Goal: Task Accomplishment & Management: Use online tool/utility

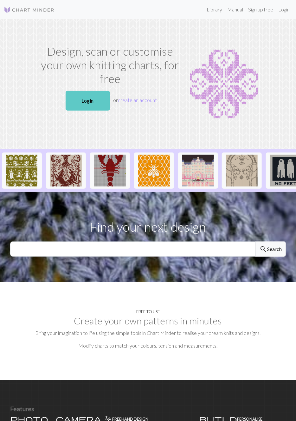
click at [88, 103] on link "Login" at bounding box center [88, 101] width 44 height 20
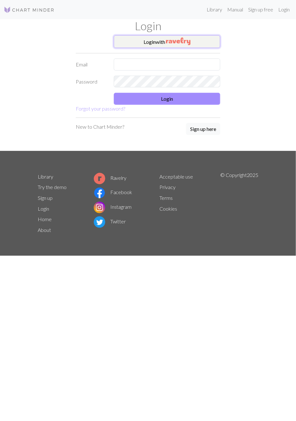
click at [187, 38] on img "button" at bounding box center [178, 41] width 24 height 8
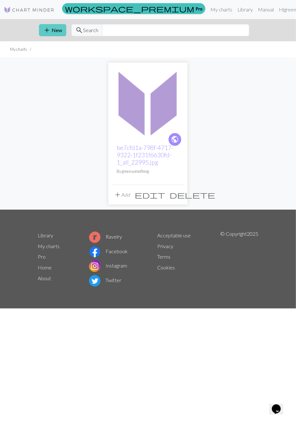
click at [56, 26] on button "add New" at bounding box center [52, 30] width 27 height 12
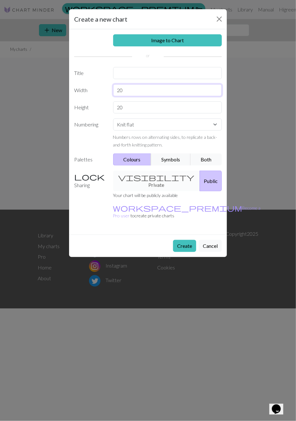
click at [144, 90] on input "20" at bounding box center [167, 90] width 109 height 12
click at [128, 86] on input "20" at bounding box center [167, 90] width 109 height 12
type input "2 4"
click at [127, 107] on input "20" at bounding box center [167, 107] width 109 height 12
type input "2"
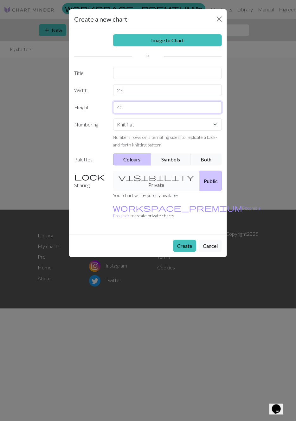
type input "40"
click at [122, 90] on input "2 4" at bounding box center [167, 90] width 109 height 12
type input "24"
click at [149, 73] on input "text" at bounding box center [167, 73] width 109 height 12
type input "Mitten"
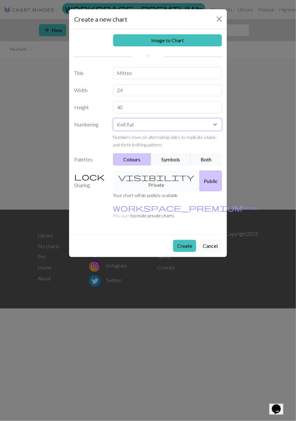
click at [170, 123] on select "Knit flat Knit in the round Lace knitting Cross stitch" at bounding box center [167, 124] width 109 height 12
select select "round"
click at [113, 118] on select "Knit flat Knit in the round Lace knitting Cross stitch" at bounding box center [167, 124] width 109 height 12
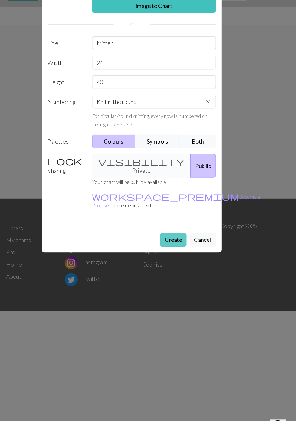
click at [188, 240] on button "Create" at bounding box center [184, 246] width 23 height 12
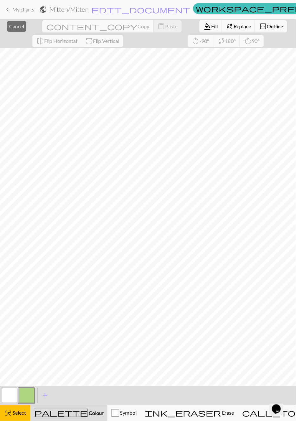
click at [13, 393] on button "button" at bounding box center [9, 395] width 15 height 15
click at [14, 394] on button "button" at bounding box center [9, 395] width 15 height 15
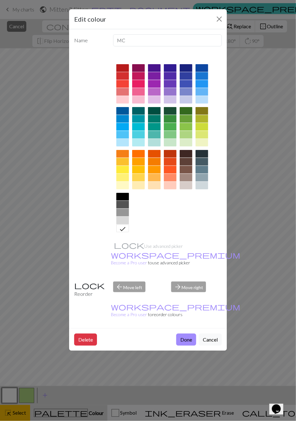
click at [123, 65] on div at bounding box center [122, 68] width 13 height 8
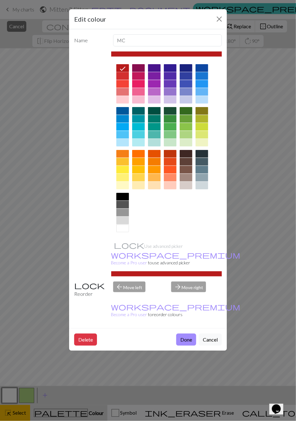
click at [123, 78] on div at bounding box center [122, 76] width 13 height 8
click at [126, 83] on div at bounding box center [122, 84] width 13 height 8
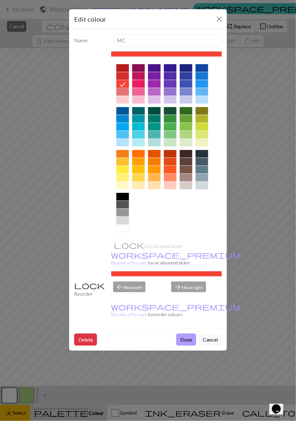
click at [189, 333] on button "Done" at bounding box center [186, 339] width 20 height 12
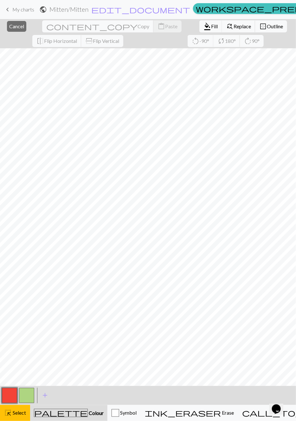
click at [32, 391] on button "button" at bounding box center [26, 395] width 15 height 15
click at [23, 398] on button "button" at bounding box center [26, 395] width 15 height 15
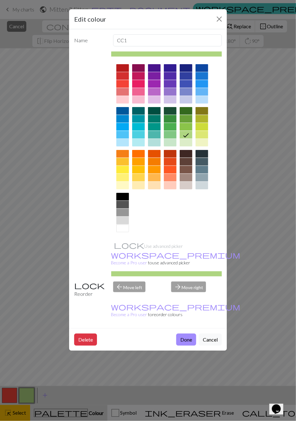
click at [123, 230] on div at bounding box center [122, 228] width 13 height 8
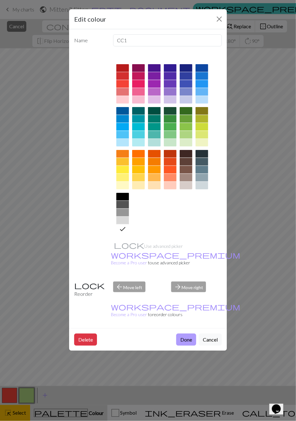
click at [186, 333] on button "Done" at bounding box center [186, 339] width 20 height 12
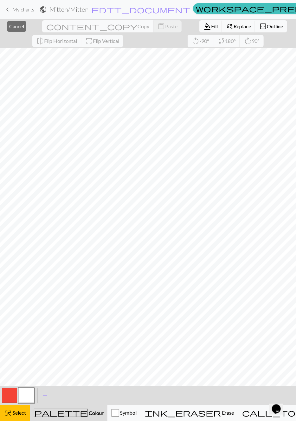
click at [88, 412] on span "Colour" at bounding box center [96, 413] width 16 height 6
click at [85, 414] on div "palette Colour Colour" at bounding box center [69, 412] width 70 height 8
click at [83, 411] on div "palette Colour Colour" at bounding box center [69, 412] width 70 height 8
click at [53, 409] on span "palette" at bounding box center [60, 412] width 53 height 9
click at [17, 411] on span "Select" at bounding box center [19, 412] width 14 height 6
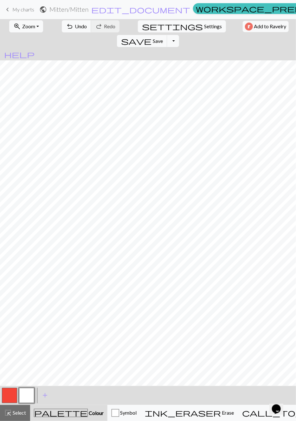
click at [14, 391] on button "button" at bounding box center [9, 395] width 15 height 15
click at [31, 393] on button "button" at bounding box center [26, 395] width 15 height 15
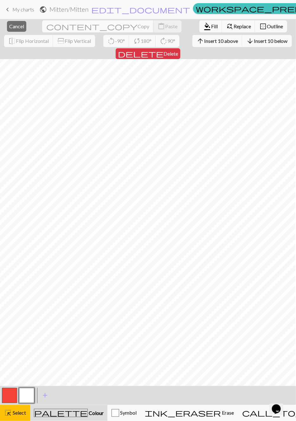
scroll to position [19, 8]
click at [76, 410] on div "palette Colour Colour" at bounding box center [69, 412] width 70 height 8
click at [26, 418] on button "highlight_alt Select Select" at bounding box center [15, 413] width 30 height 16
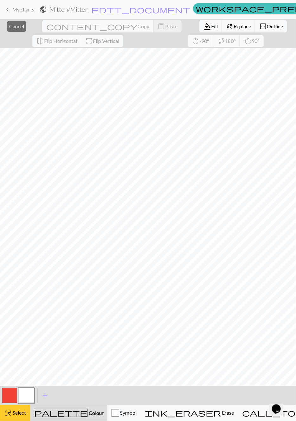
scroll to position [0, 0]
click at [22, 418] on button "highlight_alt Select Select" at bounding box center [15, 413] width 30 height 16
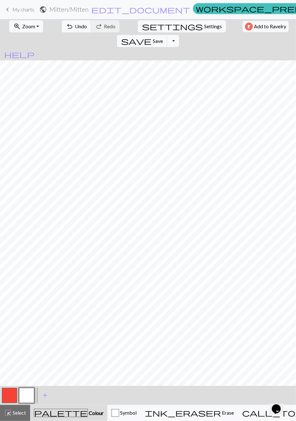
click at [28, 396] on button "button" at bounding box center [26, 395] width 15 height 15
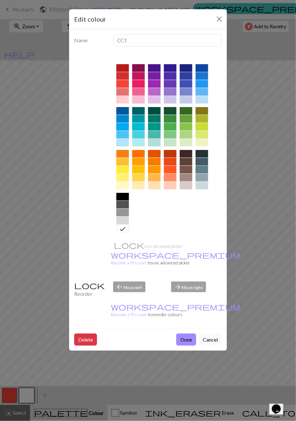
click at [273, 341] on div "Edit colour Name CC1 Use advanced picker workspace_premium Become a Pro user to…" at bounding box center [148, 210] width 296 height 421
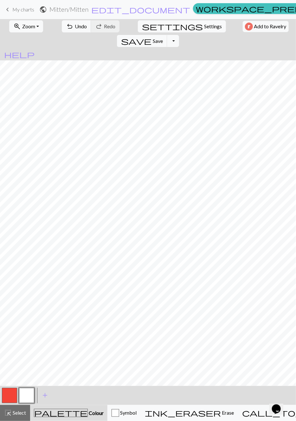
click at [10, 396] on button "button" at bounding box center [9, 395] width 15 height 15
click at [26, 396] on button "button" at bounding box center [26, 395] width 15 height 15
click at [10, 394] on button "button" at bounding box center [9, 395] width 15 height 15
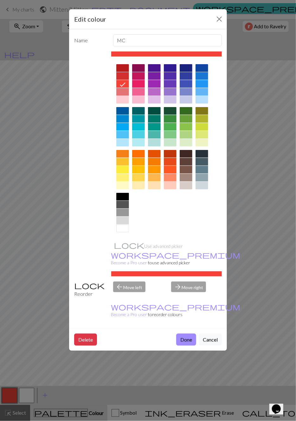
click at [65, 226] on div "Edit colour Name MC Use advanced picker workspace_premium Become a Pro user to …" at bounding box center [148, 210] width 296 height 421
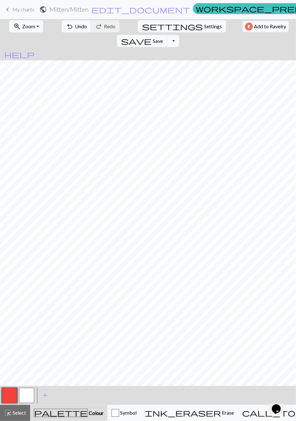
click at [31, 394] on button "button" at bounding box center [26, 395] width 15 height 15
click at [13, 396] on button "button" at bounding box center [9, 395] width 15 height 15
click at [31, 394] on button "button" at bounding box center [26, 395] width 15 height 15
click at [15, 387] on div at bounding box center [9, 395] width 17 height 17
click at [10, 395] on button "button" at bounding box center [9, 395] width 15 height 15
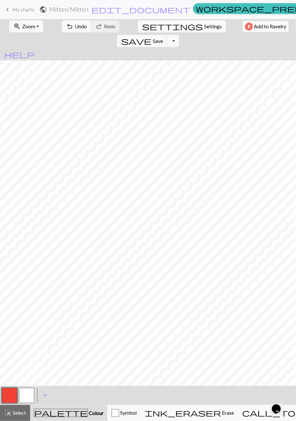
click at [25, 397] on button "button" at bounding box center [26, 395] width 15 height 15
click at [16, 397] on button "button" at bounding box center [9, 395] width 15 height 15
click at [32, 395] on button "button" at bounding box center [26, 395] width 15 height 15
click at [9, 399] on button "button" at bounding box center [9, 395] width 15 height 15
click at [34, 397] on button "button" at bounding box center [26, 395] width 15 height 15
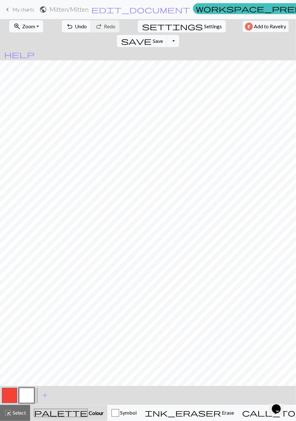
click at [33, 398] on button "button" at bounding box center [26, 395] width 15 height 15
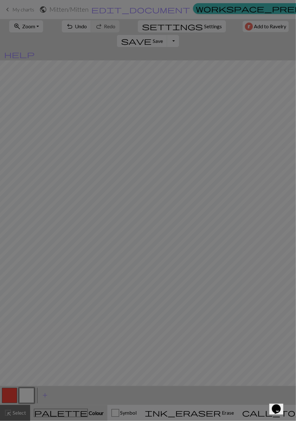
click at [64, 419] on div "Edit colour Name CC1 Use advanced picker workspace_premium Become a Pro user to…" at bounding box center [148, 210] width 296 height 421
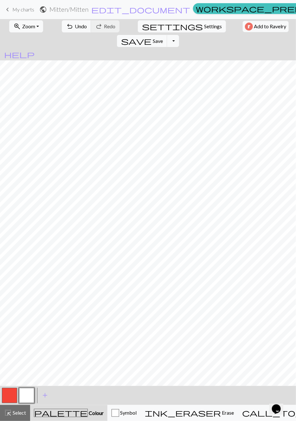
click at [88, 414] on span "Colour" at bounding box center [96, 413] width 16 height 6
click at [30, 397] on button "button" at bounding box center [26, 395] width 15 height 15
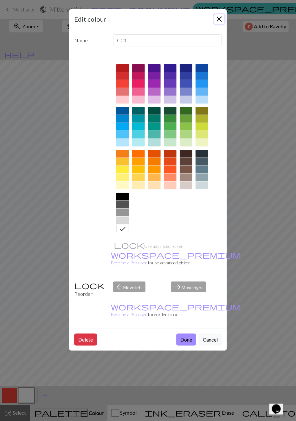
click at [224, 20] on button "Close" at bounding box center [220, 19] width 10 height 10
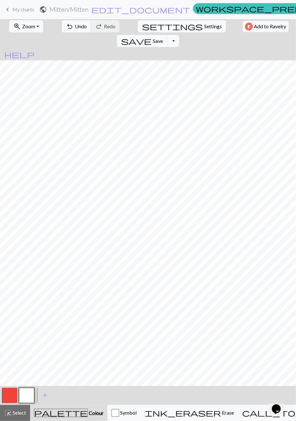
click at [8, 396] on button "button" at bounding box center [9, 395] width 15 height 15
click at [32, 388] on button "button" at bounding box center [26, 395] width 15 height 15
click at [134, 411] on span "Symbol" at bounding box center [127, 412] width 17 height 6
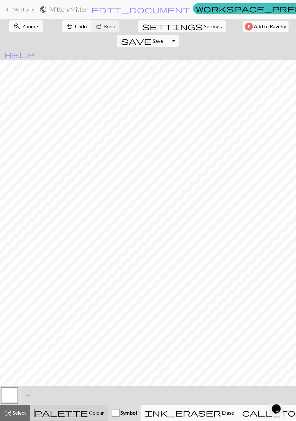
click at [81, 414] on div "palette Colour Colour" at bounding box center [69, 412] width 70 height 8
click at [128, 414] on span "Symbol" at bounding box center [127, 412] width 17 height 6
click at [7, 394] on button "button" at bounding box center [9, 395] width 15 height 15
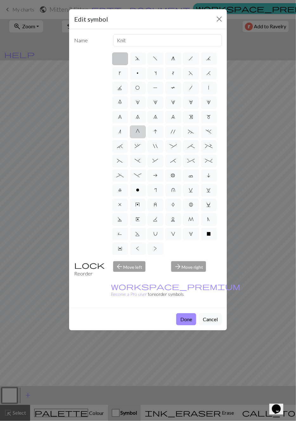
click at [136, 134] on label "G" at bounding box center [138, 131] width 16 height 13
click at [136, 132] on input "G" at bounding box center [138, 130] width 4 height 4
radio input "true"
type input "psso"
click at [189, 313] on button "Done" at bounding box center [186, 319] width 20 height 12
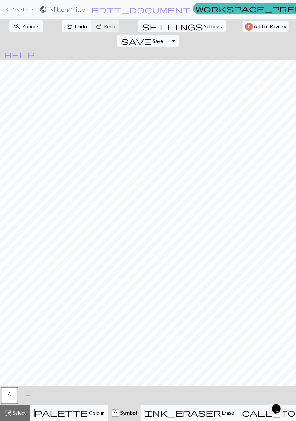
click at [17, 393] on button "G" at bounding box center [9, 395] width 15 height 15
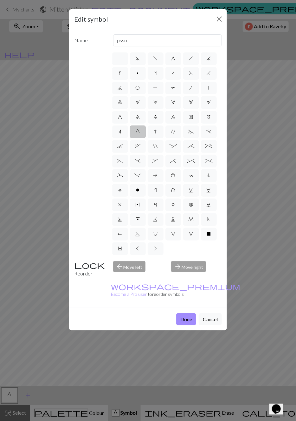
click at [103, 368] on div "Edit symbol Name psso d f g h j k p s t F H J O P T / | 0 1 2 3 4 5 6 7 8 9 e m…" at bounding box center [148, 210] width 296 height 421
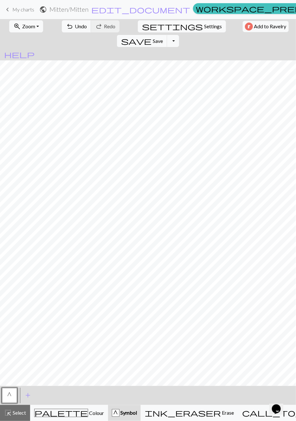
click at [83, 408] on button "palette Colour Colour" at bounding box center [69, 413] width 78 height 16
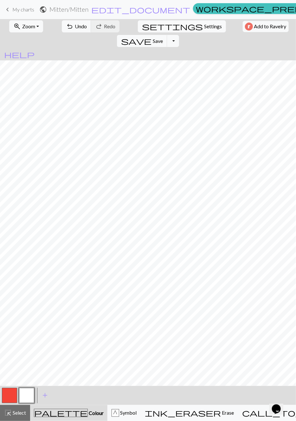
click at [29, 391] on button "button" at bounding box center [26, 395] width 15 height 15
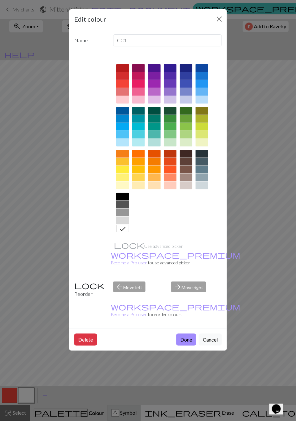
click at [126, 414] on div "Edit colour Name CC1 Use advanced picker workspace_premium Become a Pro user to…" at bounding box center [148, 210] width 296 height 421
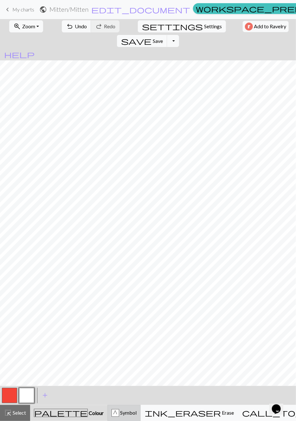
click at [125, 413] on span "Symbol" at bounding box center [127, 412] width 17 height 6
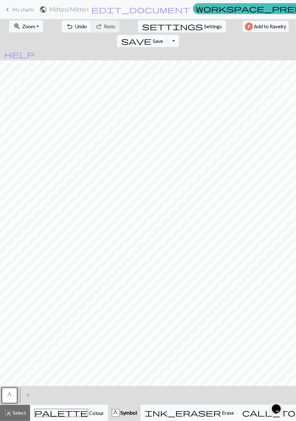
click at [10, 399] on button "G" at bounding box center [9, 395] width 15 height 15
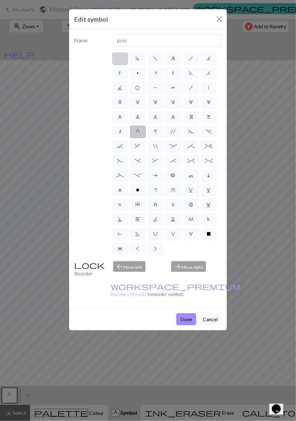
click at [122, 61] on label at bounding box center [120, 58] width 16 height 13
click at [122, 59] on input "radio" at bounding box center [122, 57] width 4 height 4
radio input "true"
type input "Knit"
click at [192, 313] on button "Done" at bounding box center [186, 319] width 20 height 12
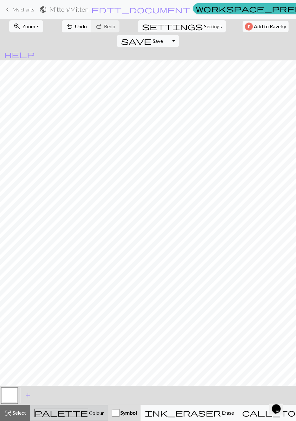
click at [59, 408] on icon "palette" at bounding box center [61, 412] width 54 height 8
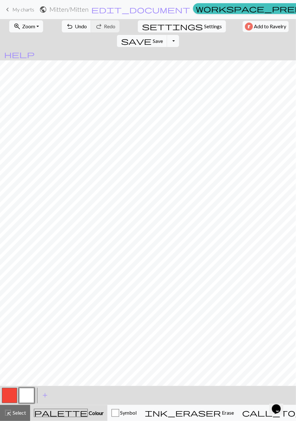
click at [31, 393] on button "button" at bounding box center [26, 395] width 15 height 15
click at [33, 390] on div "Edit colour Name CC1 Use advanced picker workspace_premium Become a Pro user to…" at bounding box center [148, 210] width 296 height 421
click at [29, 392] on button "button" at bounding box center [26, 395] width 15 height 15
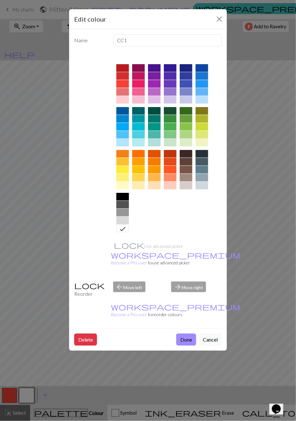
click at [126, 229] on icon at bounding box center [123, 229] width 8 height 8
click at [127, 231] on div at bounding box center [124, 228] width 10 height 8
click at [123, 229] on icon at bounding box center [123, 229] width 8 height 8
click at [124, 229] on icon at bounding box center [123, 229] width 8 height 8
click at [192, 333] on button "Done" at bounding box center [186, 339] width 20 height 12
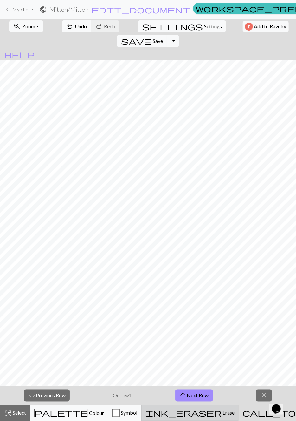
click at [222, 413] on span "Erase" at bounding box center [228, 412] width 13 height 6
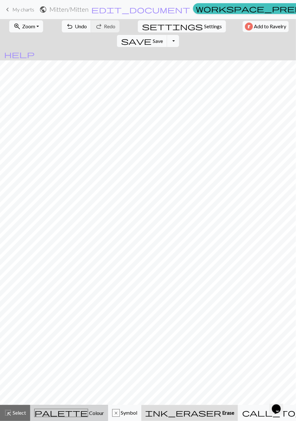
click at [88, 413] on span "Colour" at bounding box center [96, 413] width 16 height 6
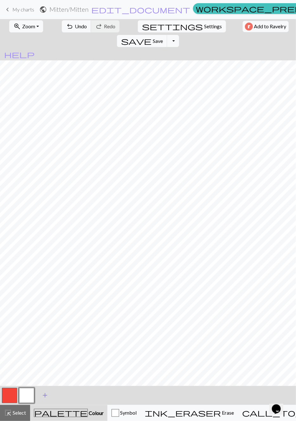
click at [44, 392] on span "add" at bounding box center [45, 395] width 8 height 9
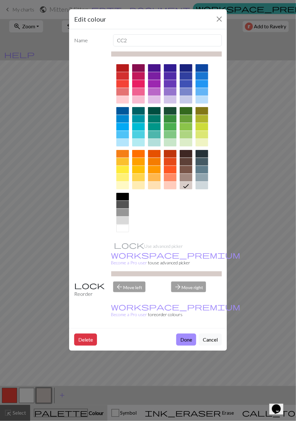
click at [125, 142] on div at bounding box center [122, 143] width 13 height 8
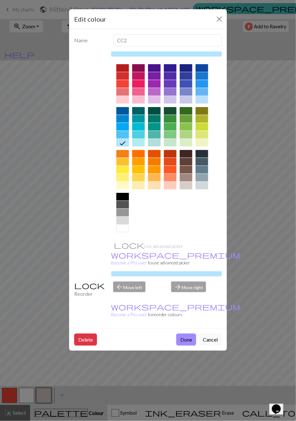
click at [63, 263] on div "Edit colour Name CC2 Use advanced picker workspace_premium Become a Pro user to…" at bounding box center [148, 210] width 296 height 421
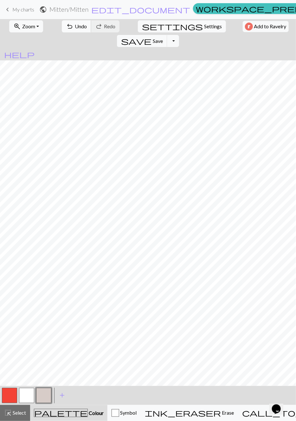
click at [76, 25] on span "Undo" at bounding box center [81, 26] width 12 height 6
click at [75, 25] on span "Undo" at bounding box center [81, 26] width 12 height 6
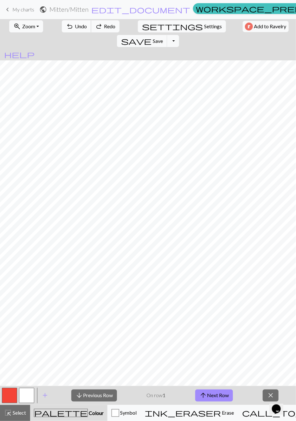
click at [75, 23] on span "Undo" at bounding box center [81, 26] width 12 height 6
click at [75, 27] on span "Undo" at bounding box center [81, 26] width 12 height 6
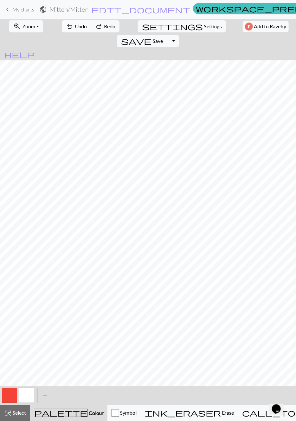
click at [75, 27] on span "Undo" at bounding box center [81, 26] width 12 height 6
click at [75, 26] on span "Undo" at bounding box center [81, 26] width 12 height 6
click at [75, 24] on span "Undo" at bounding box center [81, 26] width 12 height 6
click at [75, 23] on span "Undo" at bounding box center [81, 26] width 12 height 6
click at [75, 24] on span "Undo" at bounding box center [81, 26] width 12 height 6
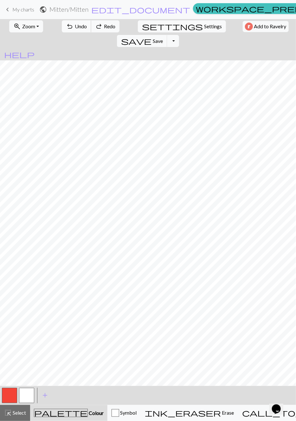
click at [75, 25] on span "Undo" at bounding box center [81, 26] width 12 height 6
click at [75, 24] on span "Undo" at bounding box center [81, 26] width 12 height 6
click at [75, 26] on span "Undo" at bounding box center [81, 26] width 12 height 6
click at [75, 28] on span "Undo" at bounding box center [81, 26] width 12 height 6
click at [75, 27] on span "Undo" at bounding box center [81, 26] width 12 height 6
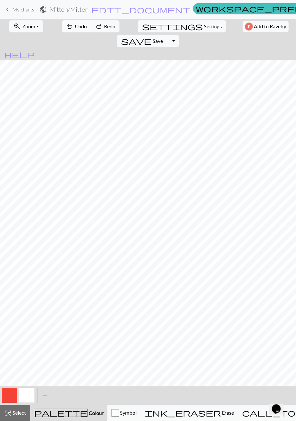
click at [75, 30] on button "undo Undo Undo" at bounding box center [77, 26] width 30 height 12
click at [26, 395] on button "button" at bounding box center [26, 395] width 15 height 15
click at [8, 405] on button "highlight_alt Select Select" at bounding box center [15, 413] width 30 height 16
click at [14, 393] on button "button" at bounding box center [9, 395] width 15 height 15
click at [12, 419] on button "highlight_alt Select Select" at bounding box center [15, 413] width 30 height 16
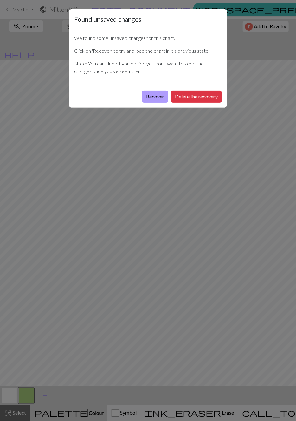
click at [159, 97] on button "Recover" at bounding box center [155, 96] width 26 height 12
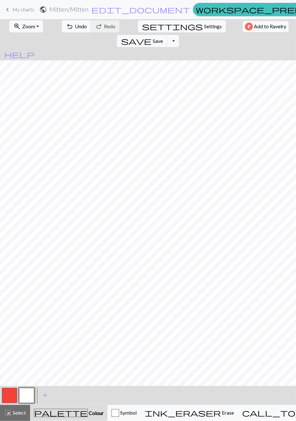
click at [7, 393] on button "button" at bounding box center [9, 395] width 15 height 15
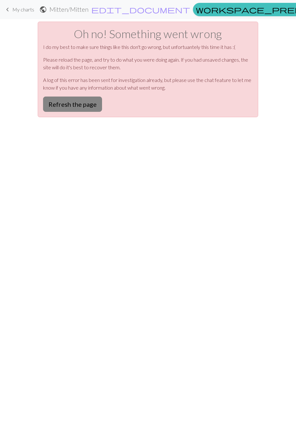
click at [81, 106] on button "Refresh the page" at bounding box center [72, 103] width 59 height 15
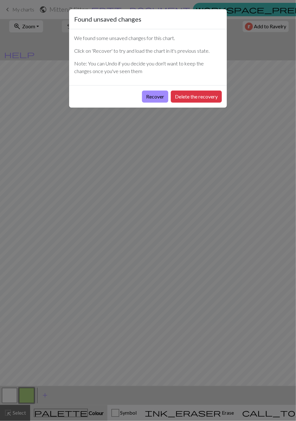
click at [200, 89] on div "Recover Delete the recovery" at bounding box center [148, 96] width 158 height 23
click at [155, 96] on button "Recover" at bounding box center [155, 96] width 26 height 12
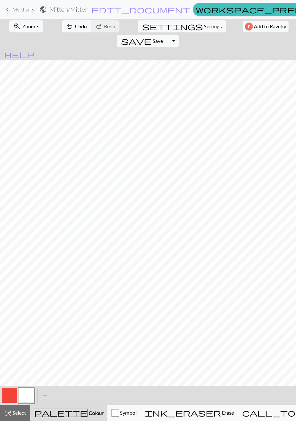
click at [11, 397] on button "button" at bounding box center [9, 395] width 15 height 15
click at [38, 386] on div "add Add a colour" at bounding box center [45, 395] width 18 height 19
click at [33, 390] on button "button" at bounding box center [26, 395] width 15 height 15
click at [15, 394] on button "button" at bounding box center [9, 395] width 15 height 15
click at [32, 390] on button "button" at bounding box center [26, 395] width 15 height 15
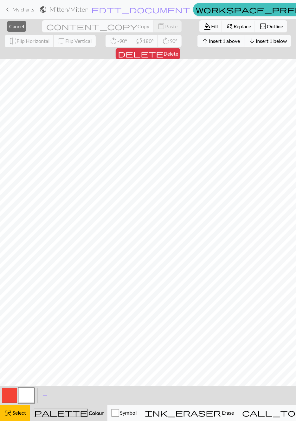
click at [21, 411] on span "Select" at bounding box center [19, 412] width 14 height 6
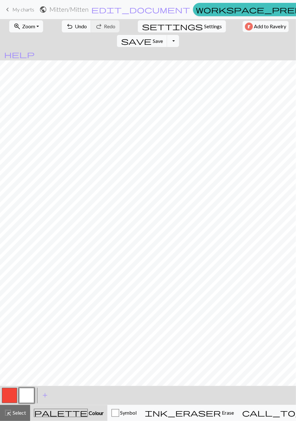
click at [11, 399] on button "button" at bounding box center [9, 395] width 15 height 15
click at [31, 394] on button "button" at bounding box center [26, 395] width 15 height 15
click at [3, 398] on button "button" at bounding box center [9, 395] width 15 height 15
click at [25, 396] on button "button" at bounding box center [26, 395] width 15 height 15
click at [163, 38] on span "Save" at bounding box center [158, 41] width 10 height 6
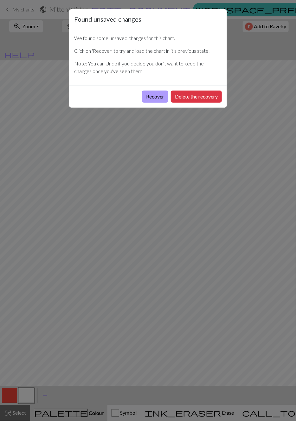
click at [156, 96] on button "Recover" at bounding box center [155, 96] width 26 height 12
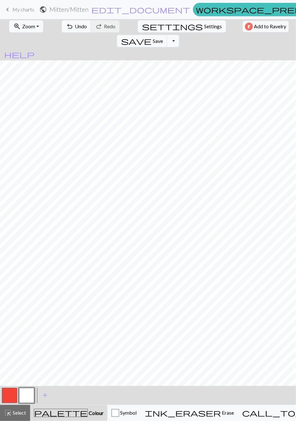
click at [10, 394] on button "button" at bounding box center [9, 395] width 15 height 15
click at [23, 396] on button "button" at bounding box center [26, 395] width 15 height 15
click at [75, 26] on span "Undo" at bounding box center [81, 26] width 12 height 6
click at [83, 21] on div "undo Undo Undo redo Redo Redo" at bounding box center [91, 26] width 62 height 15
click at [75, 25] on div "undo Undo Undo redo Redo Redo" at bounding box center [91, 26] width 62 height 15
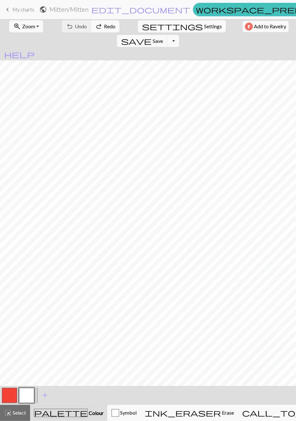
click at [76, 28] on div "undo Undo Undo redo Redo Redo" at bounding box center [91, 26] width 62 height 15
click at [71, 30] on div "undo Undo Undo redo Redo Redo" at bounding box center [91, 26] width 62 height 15
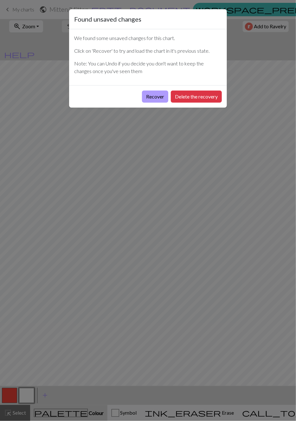
click at [163, 94] on button "Recover" at bounding box center [155, 96] width 26 height 12
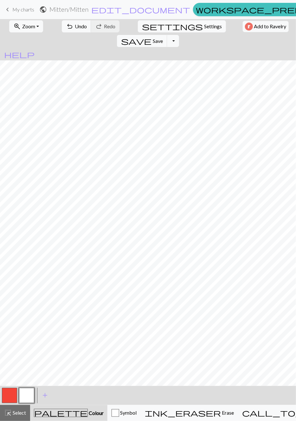
click at [8, 397] on button "button" at bounding box center [9, 395] width 15 height 15
click at [11, 395] on button "button" at bounding box center [9, 395] width 15 height 15
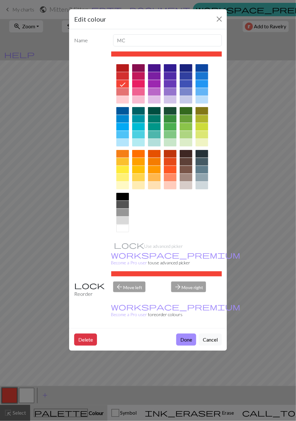
click at [60, 326] on div "Edit colour Name MC Use advanced picker workspace_premium Become a Pro user to …" at bounding box center [148, 210] width 296 height 421
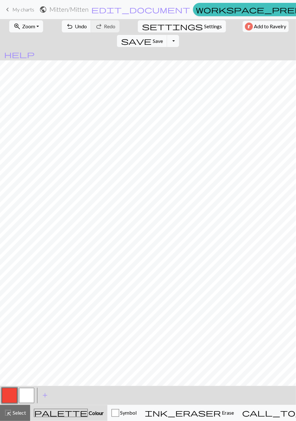
click at [29, 390] on button "button" at bounding box center [26, 395] width 15 height 15
click at [9, 394] on button "button" at bounding box center [9, 395] width 15 height 15
click at [26, 392] on button "button" at bounding box center [26, 395] width 15 height 15
click at [11, 397] on button "button" at bounding box center [9, 395] width 15 height 15
click at [27, 393] on button "button" at bounding box center [26, 395] width 15 height 15
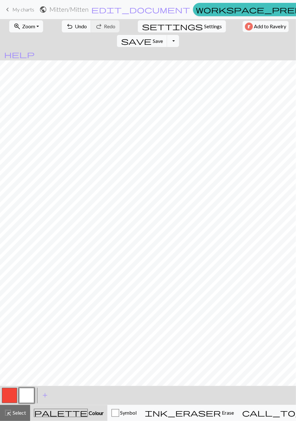
click at [8, 393] on button "button" at bounding box center [9, 395] width 15 height 15
click at [25, 393] on button "button" at bounding box center [26, 395] width 15 height 15
click at [14, 391] on button "button" at bounding box center [9, 395] width 15 height 15
click at [30, 394] on button "button" at bounding box center [26, 395] width 15 height 15
click at [16, 389] on button "button" at bounding box center [9, 395] width 15 height 15
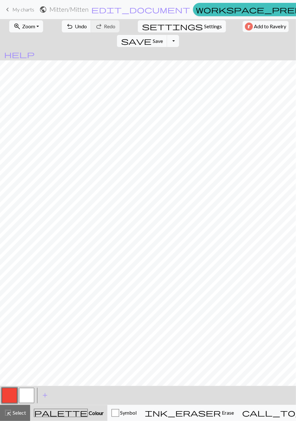
click at [28, 392] on button "button" at bounding box center [26, 395] width 15 height 15
click at [13, 394] on button "button" at bounding box center [9, 395] width 15 height 15
click at [25, 394] on button "button" at bounding box center [26, 395] width 15 height 15
click at [9, 395] on button "button" at bounding box center [9, 395] width 15 height 15
click at [30, 395] on button "button" at bounding box center [26, 395] width 15 height 15
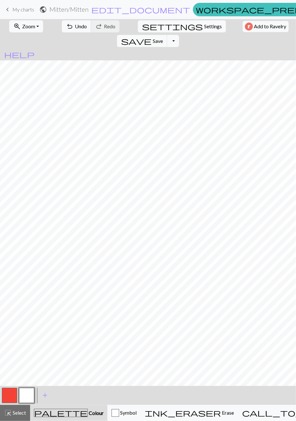
click at [13, 397] on button "button" at bounding box center [9, 395] width 15 height 15
click at [28, 394] on button "button" at bounding box center [26, 395] width 15 height 15
click at [19, 391] on button "button" at bounding box center [26, 395] width 15 height 15
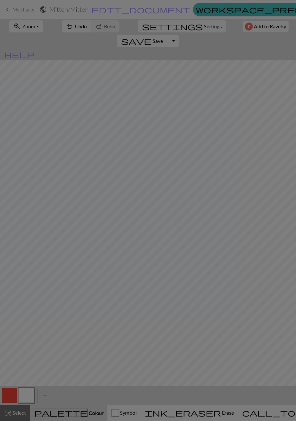
click at [10, 396] on div "Edit colour Name CC1 Use advanced picker workspace_premium Become a Pro user to…" at bounding box center [148, 210] width 296 height 421
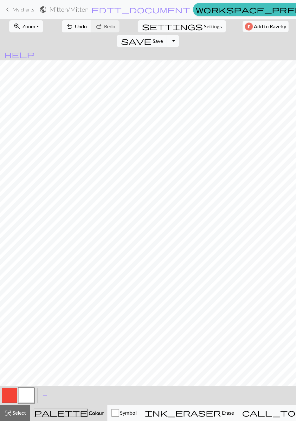
click at [10, 392] on button "button" at bounding box center [9, 395] width 15 height 15
click at [31, 398] on button "button" at bounding box center [26, 395] width 15 height 15
click at [8, 393] on button "button" at bounding box center [9, 395] width 15 height 15
click at [24, 394] on button "button" at bounding box center [26, 395] width 15 height 15
click at [10, 396] on button "button" at bounding box center [9, 395] width 15 height 15
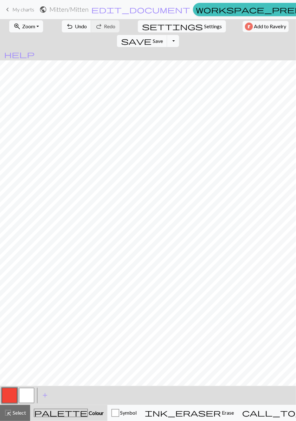
click at [25, 394] on button "button" at bounding box center [26, 395] width 15 height 15
click at [12, 392] on button "button" at bounding box center [9, 395] width 15 height 15
click at [26, 394] on button "button" at bounding box center [26, 395] width 15 height 15
click at [10, 394] on button "button" at bounding box center [9, 395] width 15 height 15
click at [28, 395] on button "button" at bounding box center [26, 395] width 15 height 15
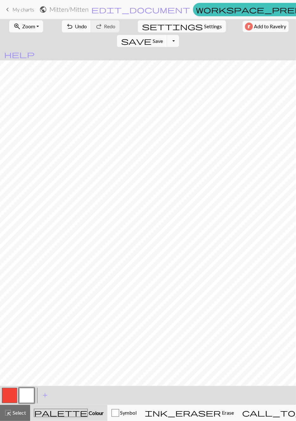
click at [11, 398] on button "button" at bounding box center [9, 395] width 15 height 15
click at [28, 392] on button "button" at bounding box center [26, 395] width 15 height 15
click at [15, 398] on button "button" at bounding box center [9, 395] width 15 height 15
click at [28, 396] on button "button" at bounding box center [26, 395] width 15 height 15
click at [9, 396] on button "button" at bounding box center [9, 395] width 15 height 15
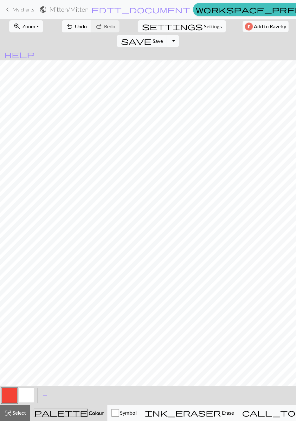
click at [23, 397] on button "button" at bounding box center [26, 395] width 15 height 15
click at [13, 394] on button "button" at bounding box center [9, 395] width 15 height 15
click at [30, 396] on button "button" at bounding box center [26, 395] width 15 height 15
click at [12, 391] on button "button" at bounding box center [9, 395] width 15 height 15
click at [24, 395] on button "button" at bounding box center [26, 395] width 15 height 15
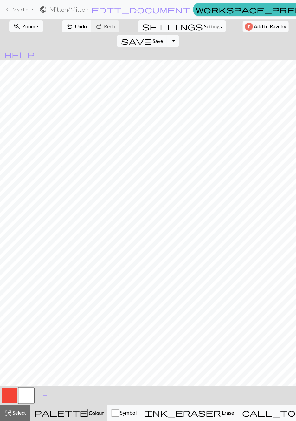
click at [9, 392] on button "button" at bounding box center [9, 395] width 15 height 15
click at [26, 390] on button "button" at bounding box center [26, 395] width 15 height 15
click at [11, 400] on button "button" at bounding box center [9, 395] width 15 height 15
click at [34, 397] on button "button" at bounding box center [26, 395] width 15 height 15
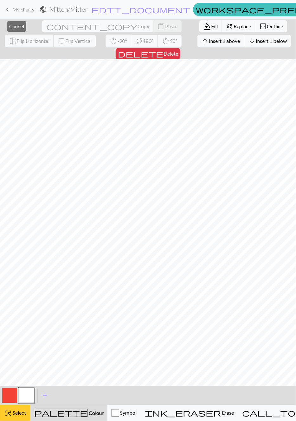
click at [23, 416] on div "highlight_alt Select Select" at bounding box center [15, 413] width 22 height 8
